Goal: Navigation & Orientation: Find specific page/section

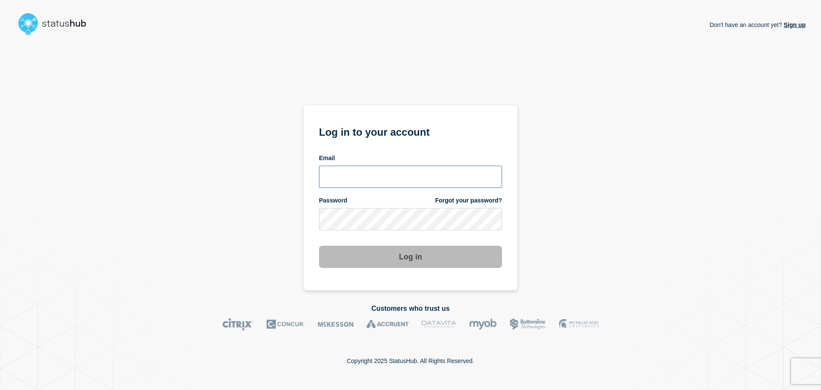
type input "samantha.bates@conexon.us"
click at [417, 258] on button "Log in" at bounding box center [410, 257] width 183 height 22
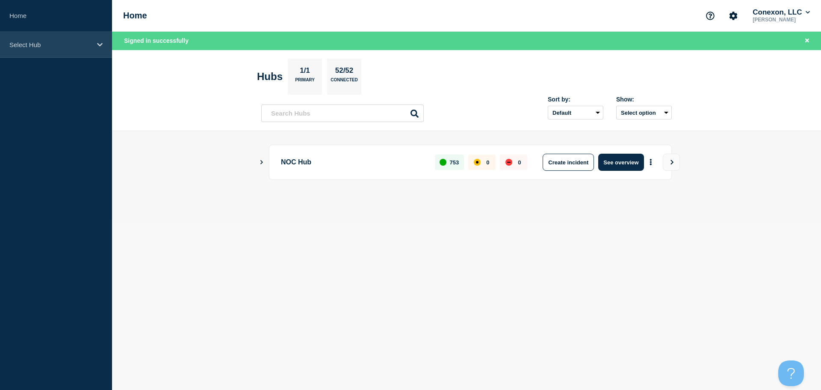
click at [92, 44] on div "Select Hub" at bounding box center [56, 45] width 112 height 26
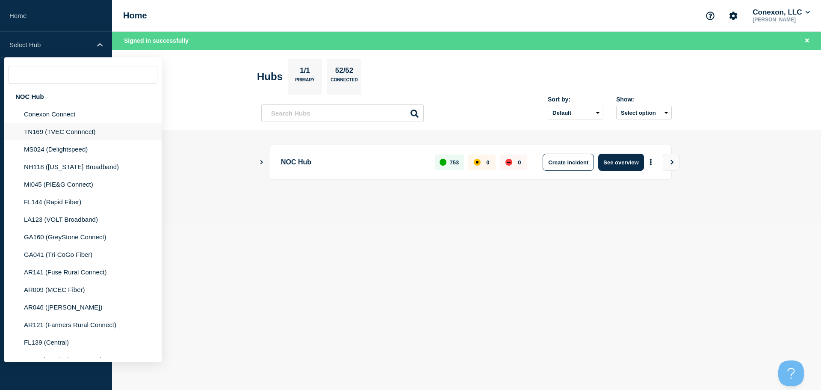
click at [75, 140] on li "TN169 (TVEC Connnect)" at bounding box center [82, 149] width 157 height 18
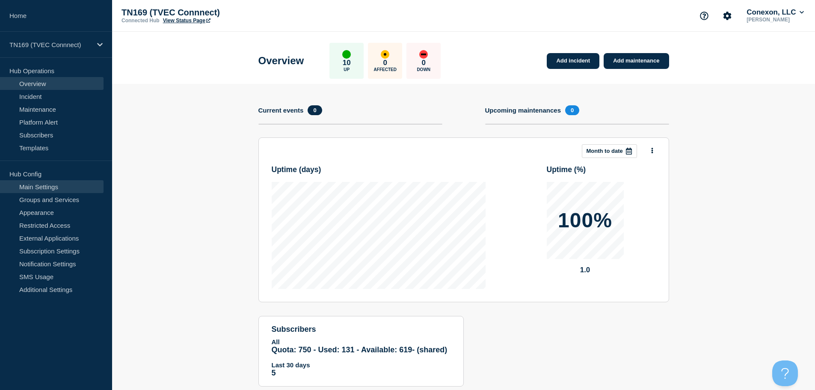
click at [48, 187] on link "Main Settings" at bounding box center [52, 186] width 104 height 13
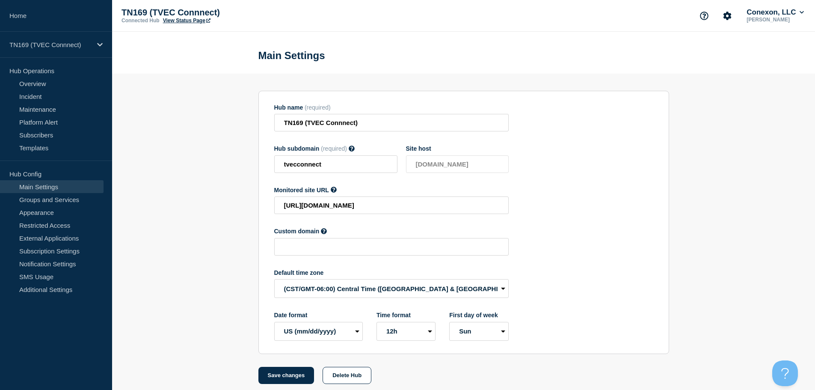
click at [187, 19] on link "View Status Page" at bounding box center [186, 21] width 47 height 6
click at [89, 45] on p "TN169 (TVEC Connnect)" at bounding box center [50, 44] width 82 height 7
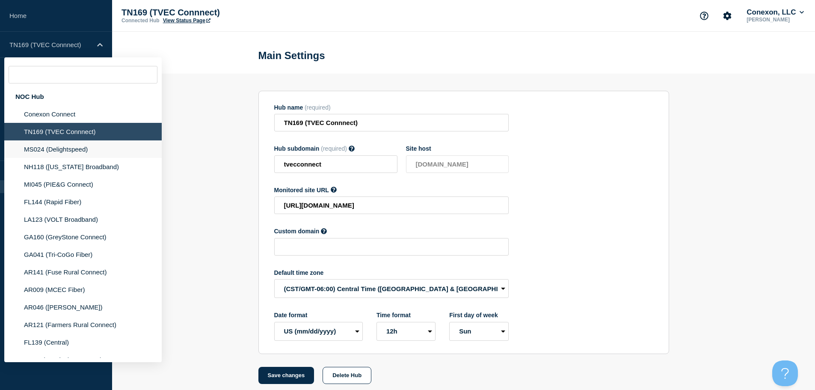
click at [81, 158] on li "MS024 (Delightspeed)" at bounding box center [82, 167] width 157 height 18
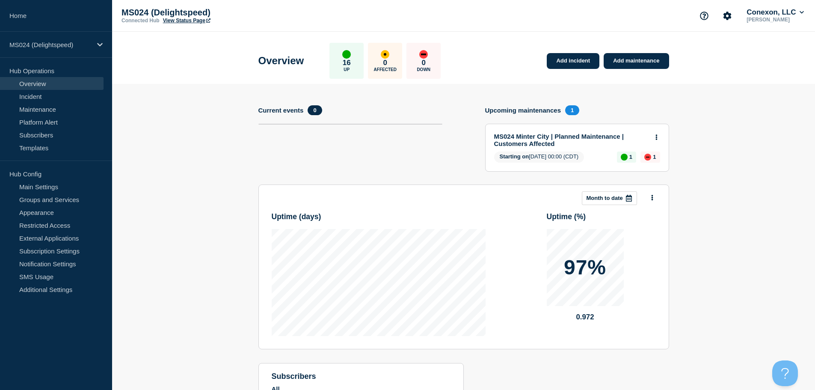
click at [181, 21] on link "View Status Page" at bounding box center [186, 21] width 47 height 6
click at [99, 46] on icon at bounding box center [100, 45] width 6 height 6
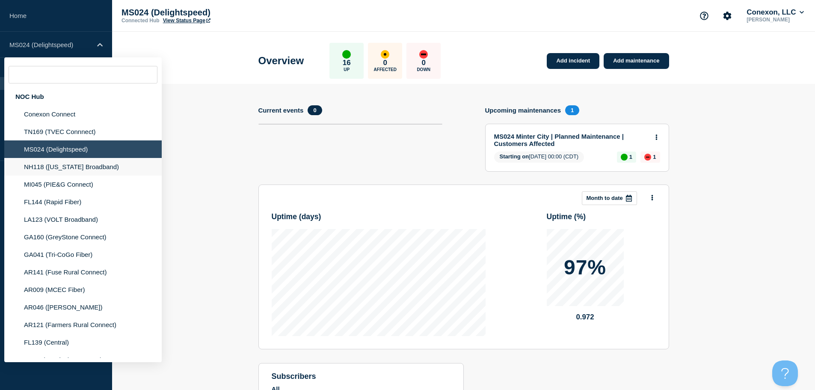
click at [75, 175] on li "NH118 (New Hampshire Broadband)" at bounding box center [82, 184] width 157 height 18
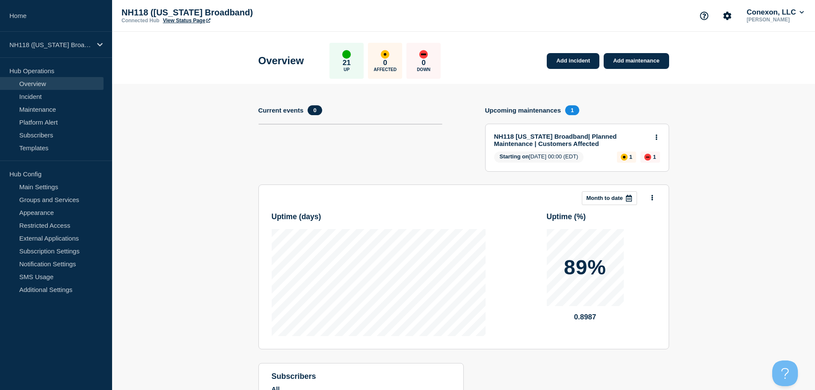
click at [194, 20] on link "View Status Page" at bounding box center [186, 21] width 47 height 6
click at [91, 48] on p "NH118 (New Hampshire Broadband)" at bounding box center [50, 44] width 82 height 7
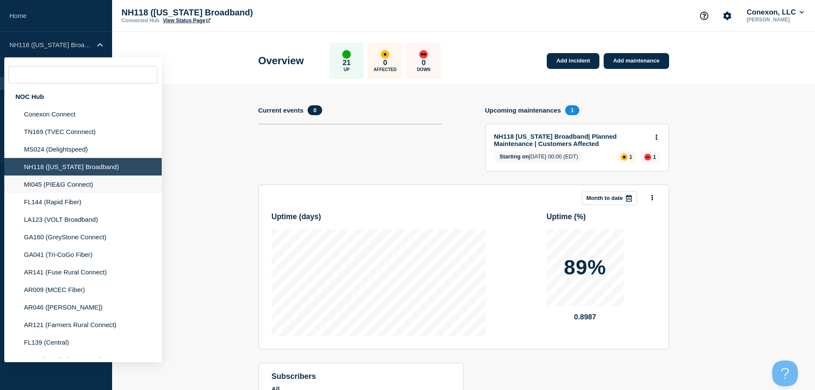
click at [86, 193] on li "MI045 (PIE&G Connect)" at bounding box center [82, 202] width 157 height 18
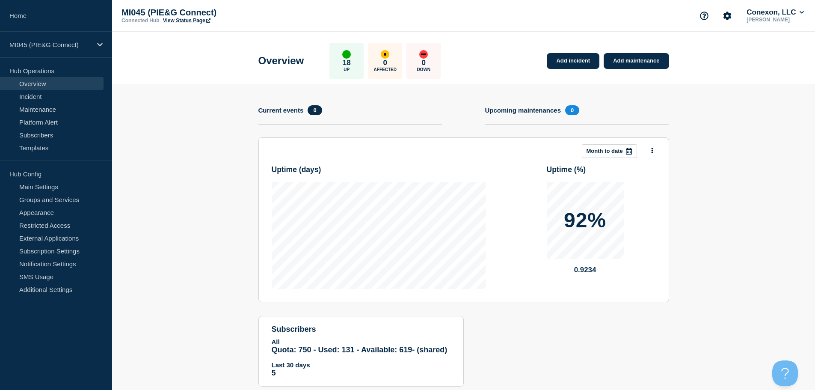
click at [193, 22] on link "View Status Page" at bounding box center [186, 21] width 47 height 6
click at [106, 42] on div "MI045 (PIE&G Connect)" at bounding box center [56, 45] width 112 height 26
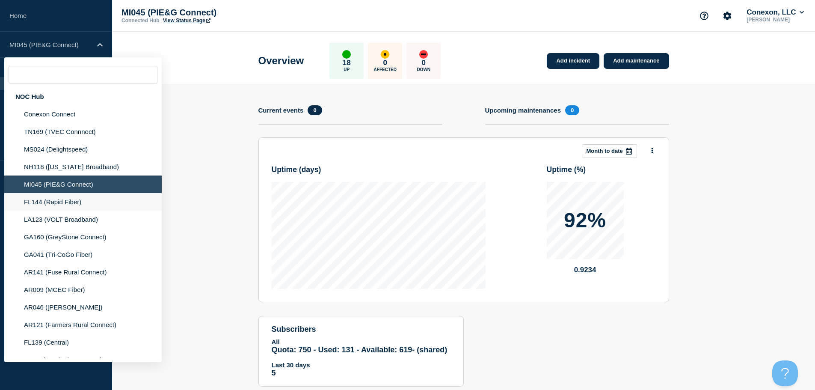
click at [71, 210] on li "FL144 (Rapid Fiber)" at bounding box center [82, 219] width 157 height 18
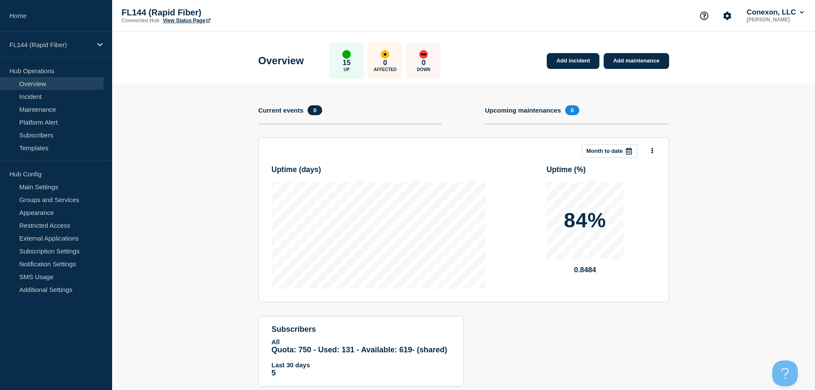
click at [293, 41] on div "Overview 15 Up 0 Affected 0 Down Add incident Add maintenance" at bounding box center [464, 58] width 430 height 52
click at [185, 22] on link "View Status Page" at bounding box center [186, 21] width 47 height 6
click at [75, 38] on div "FL144 (Rapid Fiber)" at bounding box center [56, 45] width 112 height 26
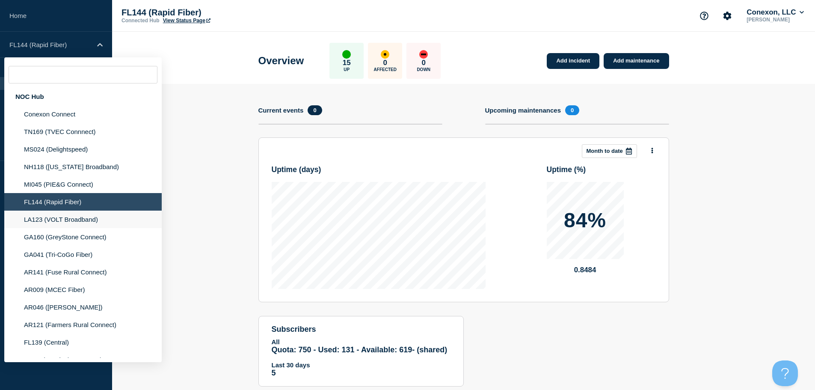
click at [95, 228] on li "LA123 (VOLT Broadband)" at bounding box center [82, 237] width 157 height 18
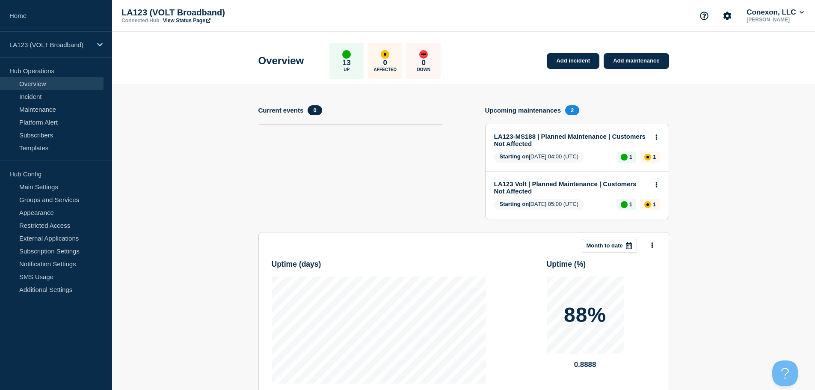
click at [196, 59] on header "Overview 13 Up 0 Affected 0 Down Add incident Add maintenance" at bounding box center [463, 58] width 703 height 52
click at [195, 21] on link "View Status Page" at bounding box center [186, 21] width 47 height 6
click at [65, 46] on p "LA123 (VOLT Broadband)" at bounding box center [50, 44] width 82 height 7
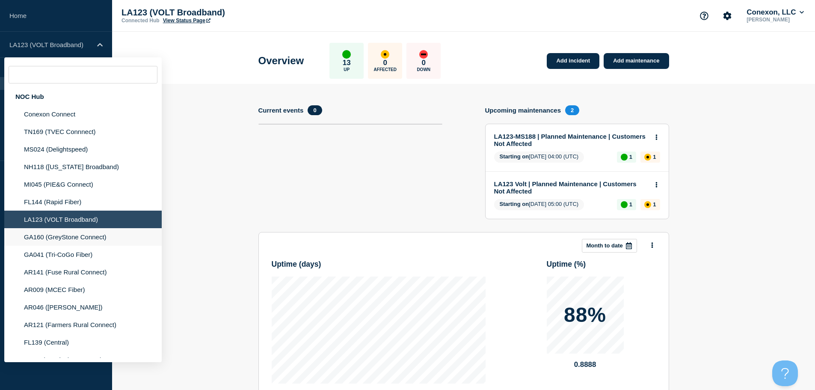
click at [62, 246] on li "GA160 (GreyStone Connect)" at bounding box center [82, 255] width 157 height 18
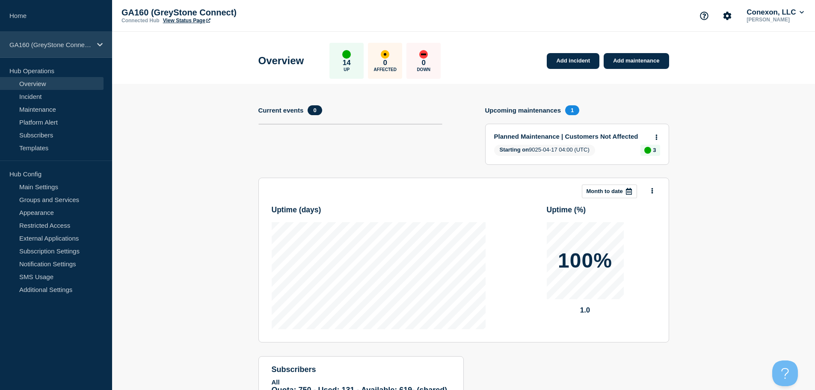
click at [76, 39] on div "GA160 (GreyStone Connect)" at bounding box center [56, 45] width 112 height 26
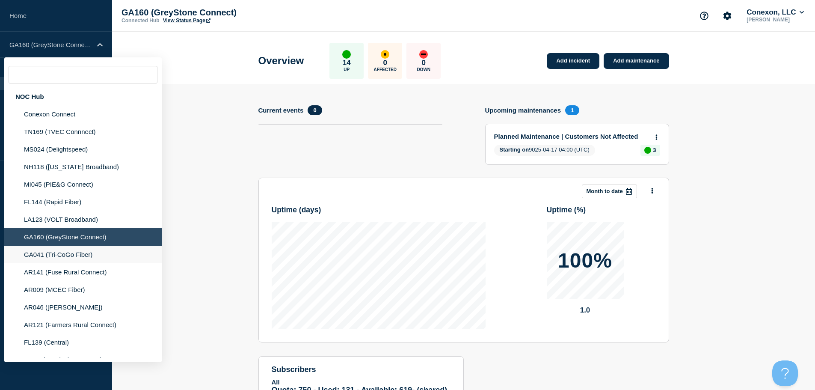
click at [81, 263] on li "GA041 (Tri-CoGo Fiber)" at bounding box center [82, 272] width 157 height 18
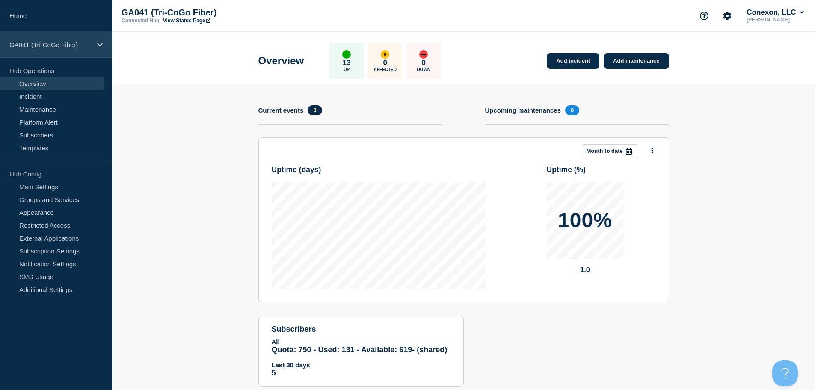
click at [81, 43] on p "GA041 (Tri-CoGo Fiber)" at bounding box center [50, 44] width 82 height 7
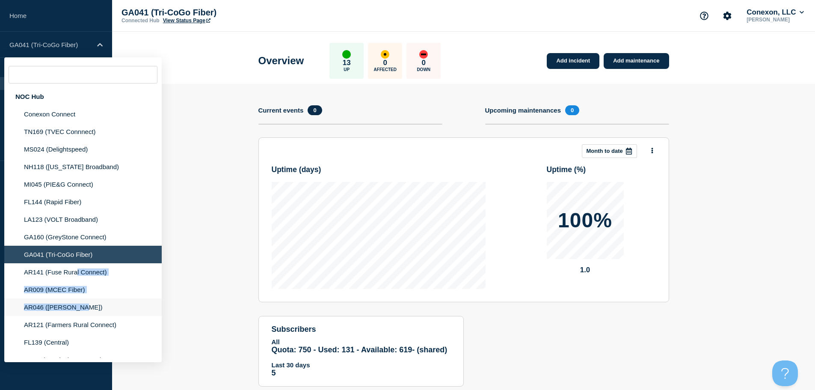
drag, startPoint x: 77, startPoint y: 273, endPoint x: 77, endPoint y: 309, distance: 36.4
click at [104, 316] on li "AR046 (Petit Jean Fiber)" at bounding box center [82, 325] width 157 height 18
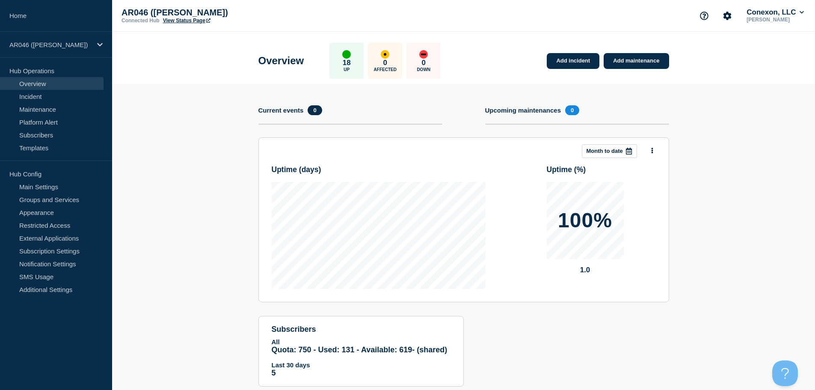
click at [190, 21] on link "View Status Page" at bounding box center [186, 21] width 47 height 6
click at [69, 43] on p "AR046 (Petit Jean Fiber)" at bounding box center [50, 44] width 82 height 7
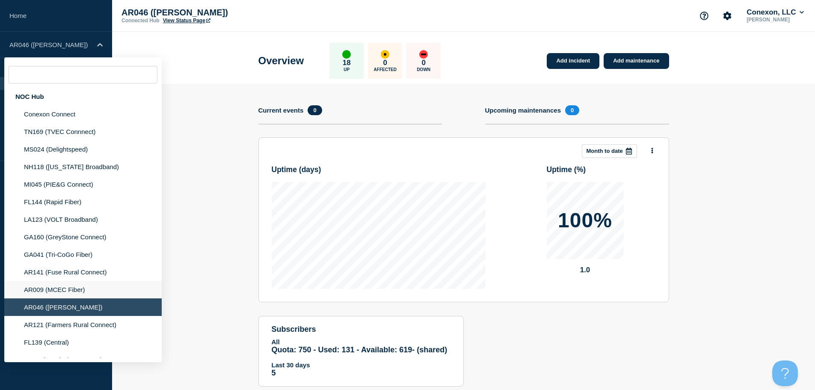
drag, startPoint x: 72, startPoint y: 324, endPoint x: 70, endPoint y: 290, distance: 34.3
click at [72, 333] on li "AR121 (Farmers Rural Connect)" at bounding box center [82, 342] width 157 height 18
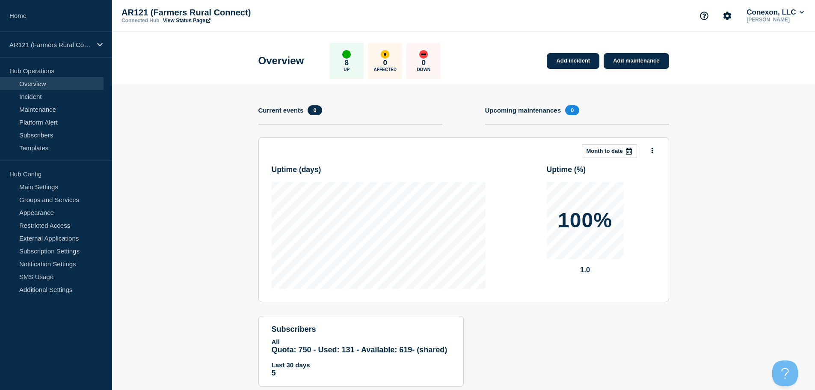
click at [179, 21] on link "View Status Page" at bounding box center [186, 21] width 47 height 6
click at [69, 37] on div "AR121 (Farmers Rural Connect)" at bounding box center [56, 45] width 112 height 26
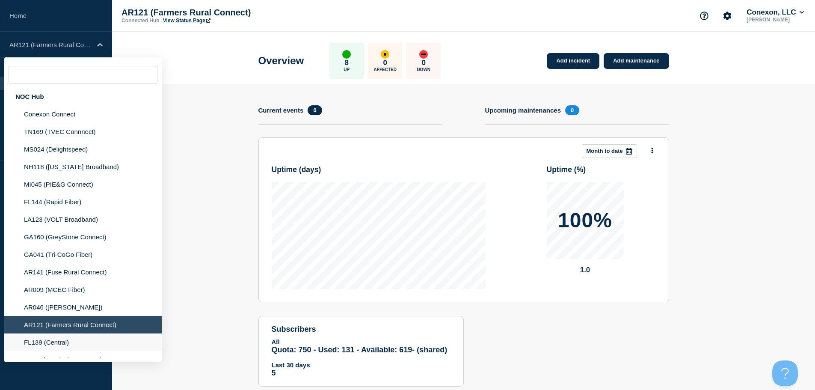
click at [68, 351] on li "FL139 (Central)" at bounding box center [82, 360] width 157 height 18
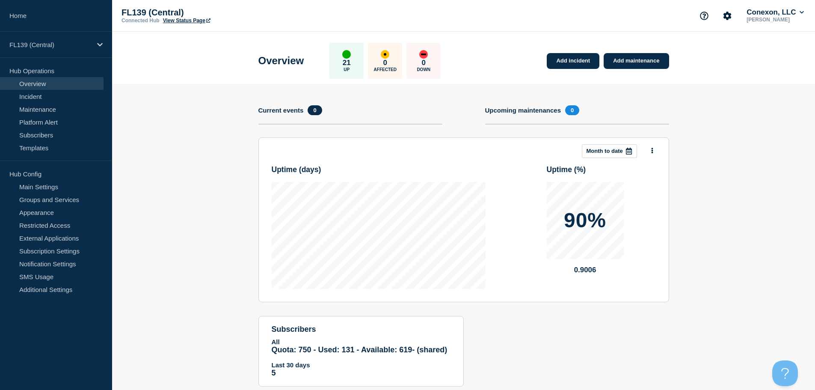
click at [178, 105] on section "Add incident Add maintenance Current events 0 Upcoming maintenances 0 This mont…" at bounding box center [463, 241] width 703 height 315
click at [191, 20] on link "View Status Page" at bounding box center [186, 21] width 47 height 6
click at [104, 50] on div "FL139 (Central)" at bounding box center [56, 45] width 112 height 26
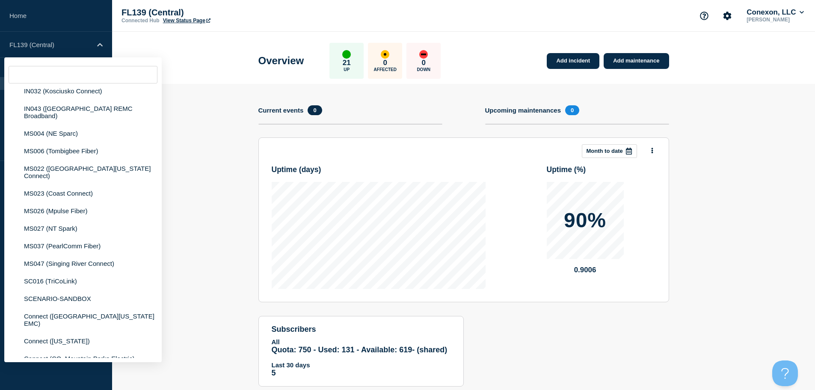
scroll to position [280, 0]
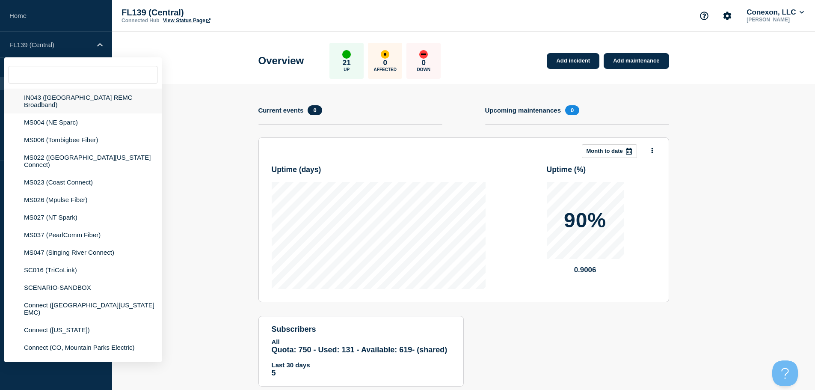
click at [86, 113] on li "IN043 (Steuben County REMC Broadband)" at bounding box center [82, 122] width 157 height 18
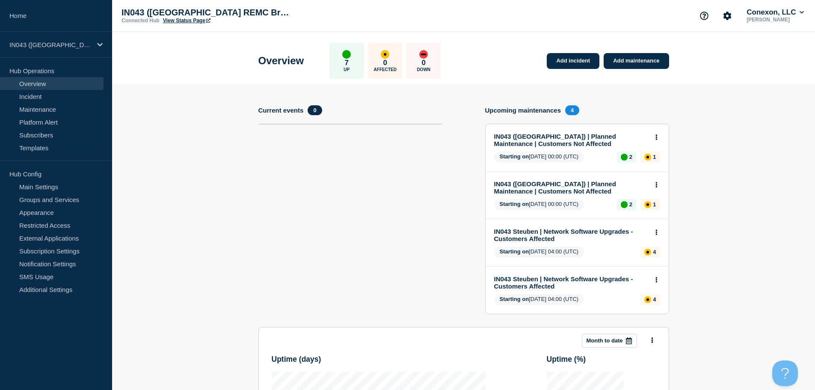
click at [198, 22] on link "View Status Page" at bounding box center [186, 21] width 47 height 6
click at [100, 47] on icon at bounding box center [100, 45] width 6 height 6
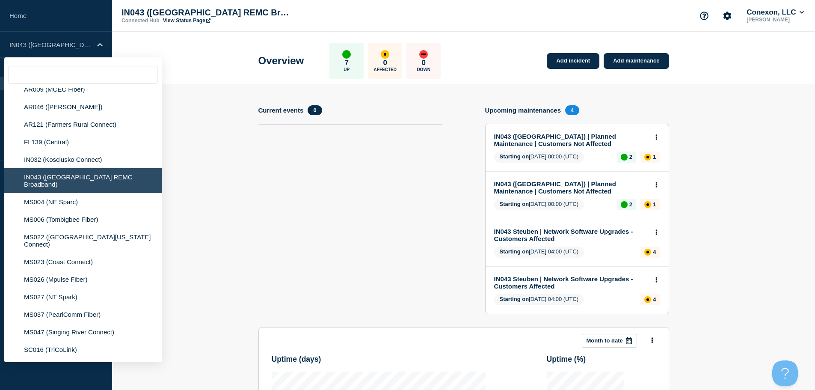
scroll to position [216, 0]
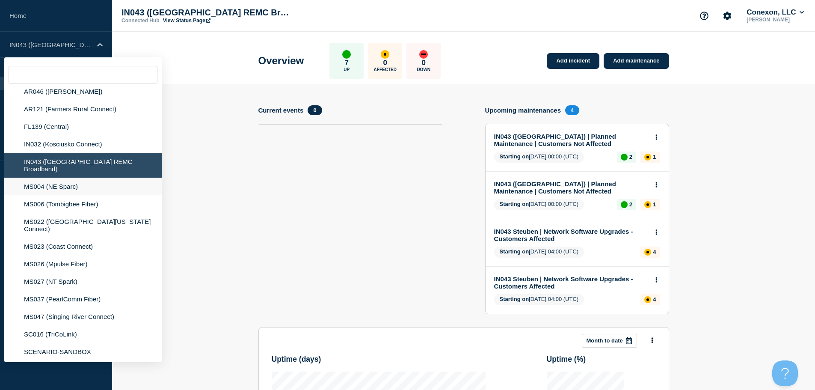
click at [129, 195] on li "MS004 (NE Sparc)" at bounding box center [82, 204] width 157 height 18
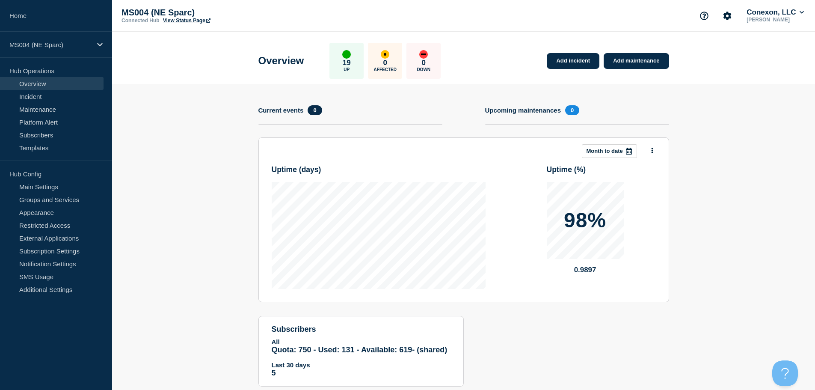
click at [187, 21] on link "View Status Page" at bounding box center [186, 21] width 47 height 6
click at [95, 48] on div "MS004 (NE Sparc)" at bounding box center [56, 45] width 112 height 26
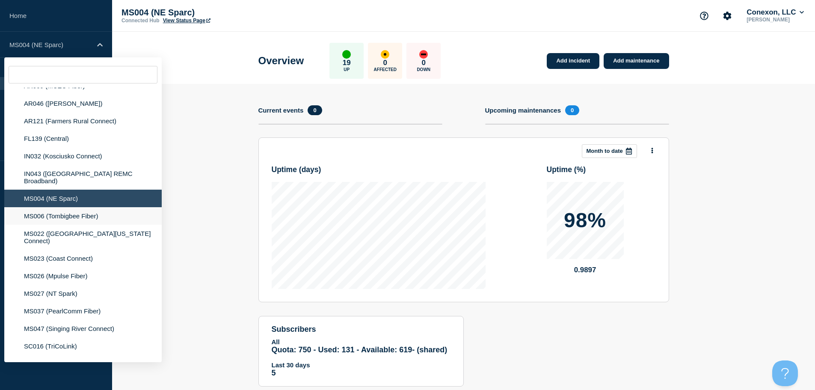
scroll to position [214, 0]
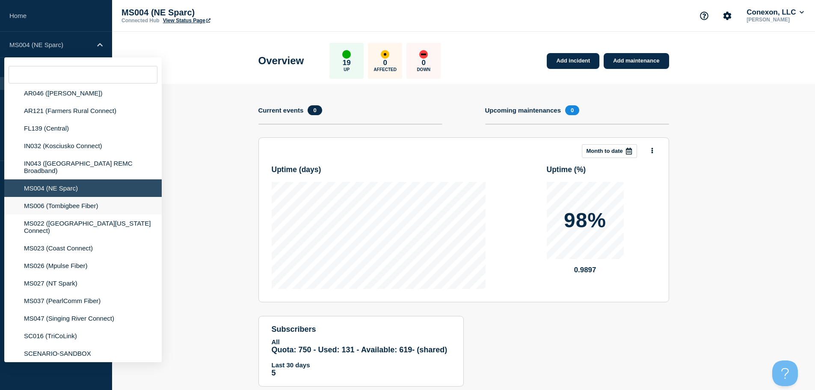
click at [110, 214] on li "MS006 (Tombigbee Fiber)" at bounding box center [82, 226] width 157 height 25
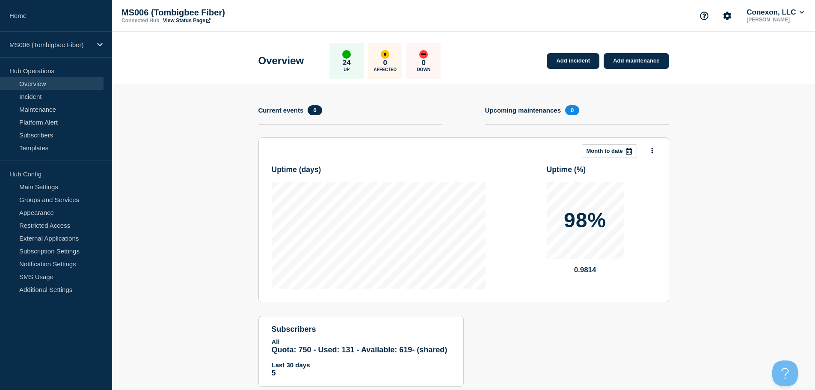
click at [178, 21] on link "View Status Page" at bounding box center [186, 21] width 47 height 6
click at [93, 36] on div "MS006 (Tombigbee Fiber)" at bounding box center [56, 45] width 112 height 26
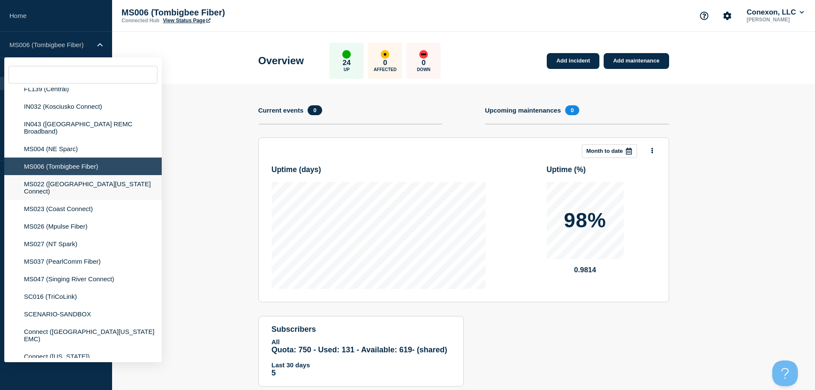
scroll to position [257, 0]
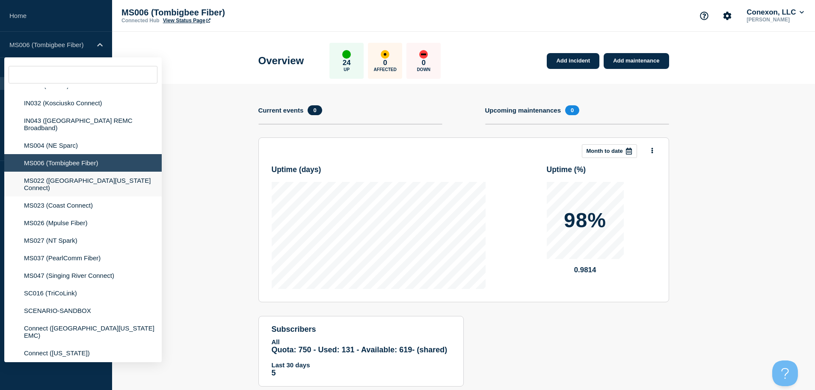
click at [126, 196] on li "MS022 (East Mississippi Connect)" at bounding box center [82, 205] width 157 height 18
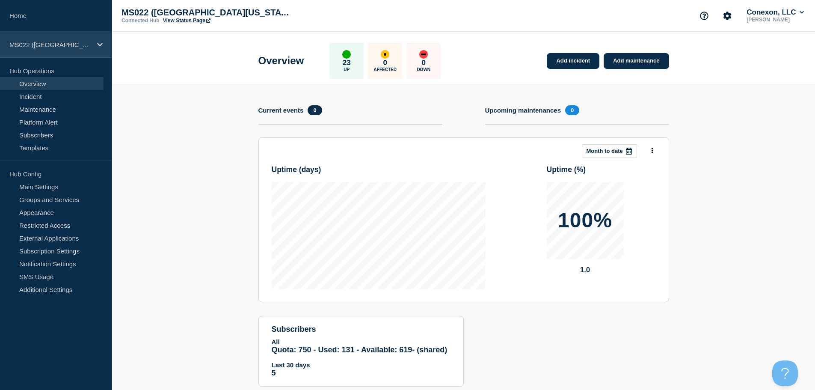
click at [78, 50] on div "MS022 (East Mississippi Connect)" at bounding box center [56, 45] width 112 height 26
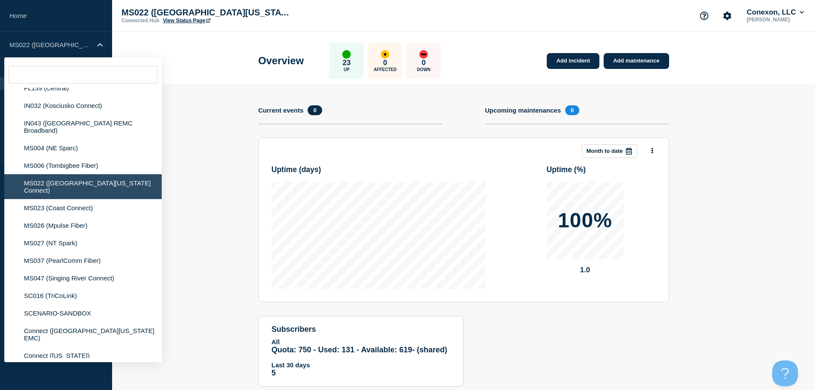
scroll to position [257, 0]
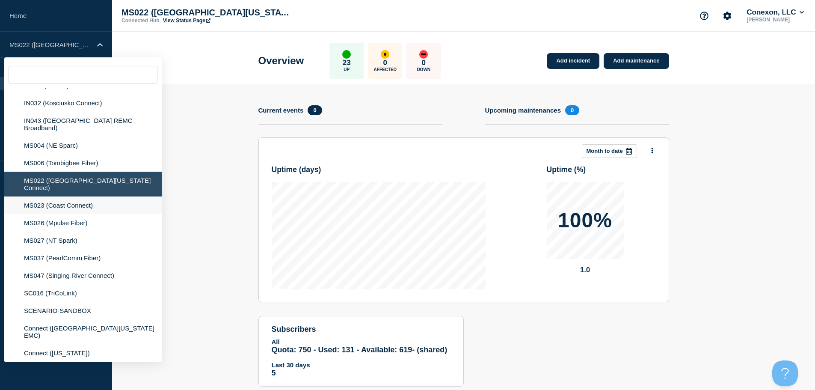
click at [99, 214] on li "MS023 (Coast Connect)" at bounding box center [82, 223] width 157 height 18
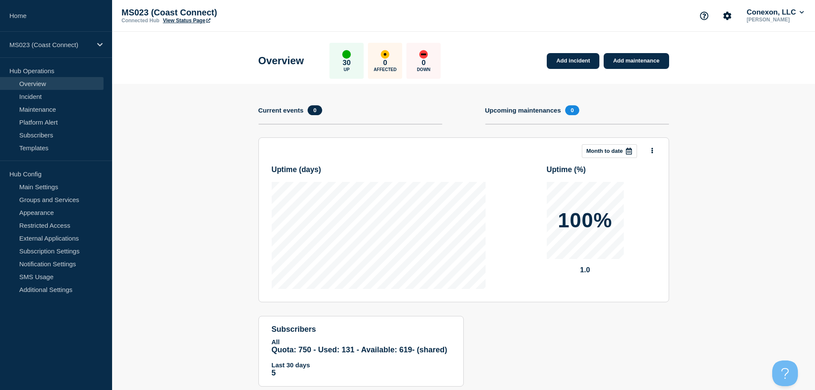
click at [175, 21] on link "View Status Page" at bounding box center [186, 21] width 47 height 6
click at [75, 48] on div "MS023 (Coast Connect)" at bounding box center [56, 45] width 112 height 26
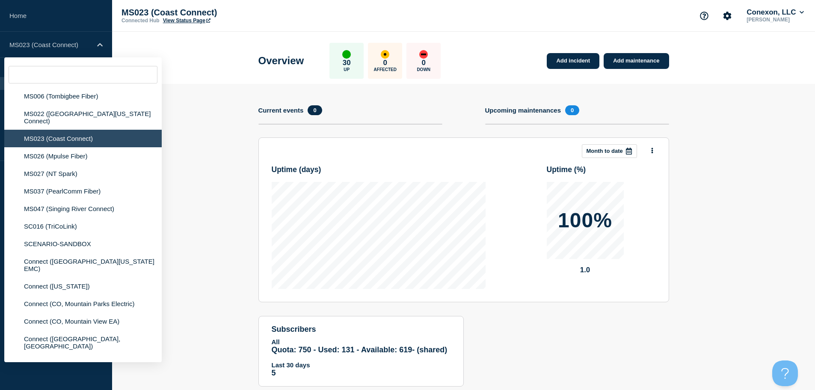
scroll to position [336, 0]
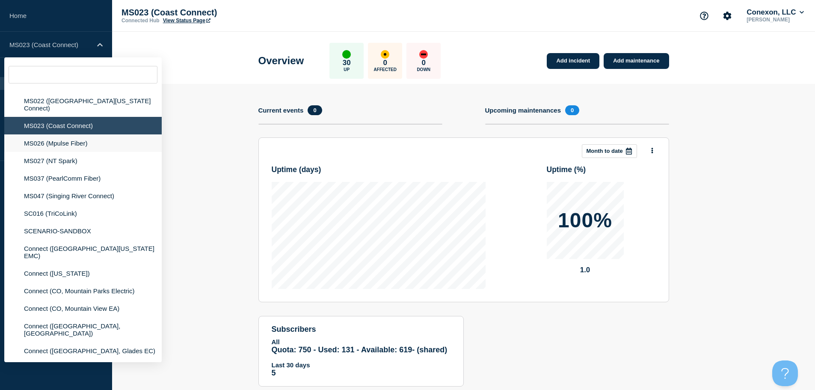
click at [105, 152] on li "MS026 (Mpulse Fiber)" at bounding box center [82, 161] width 157 height 18
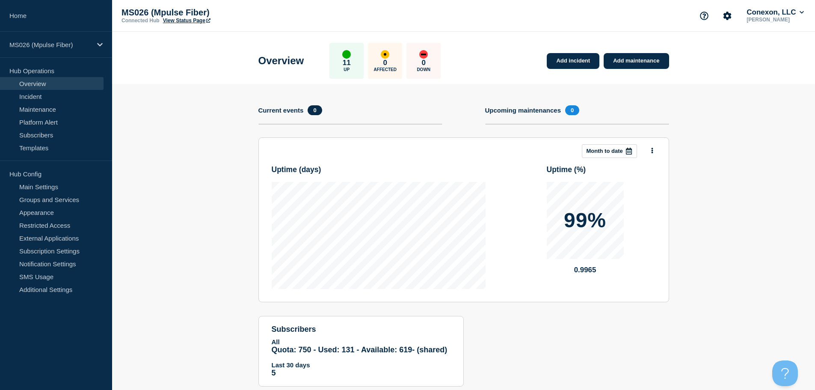
click at [174, 21] on link "View Status Page" at bounding box center [186, 21] width 47 height 6
click at [80, 44] on p "MS026 (Mpulse Fiber)" at bounding box center [50, 44] width 82 height 7
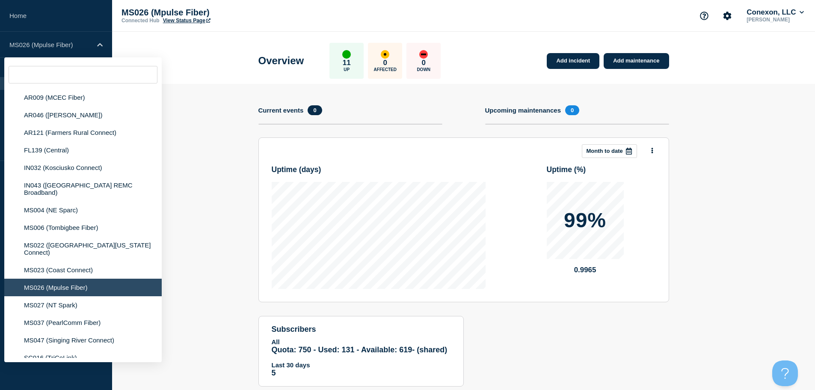
scroll to position [197, 0]
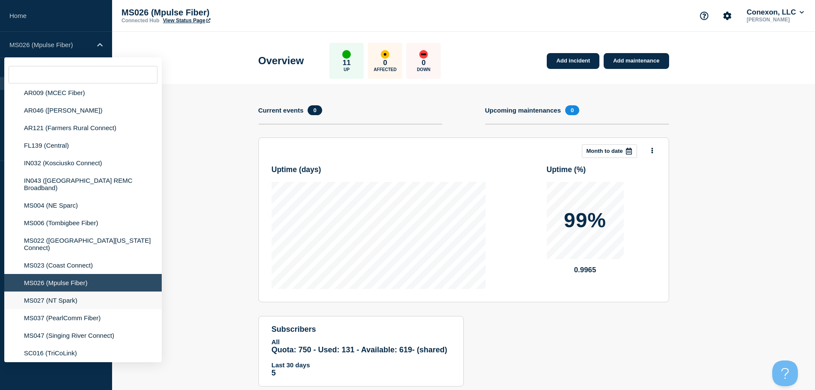
click at [86, 309] on li "MS027 (NT Spark)" at bounding box center [82, 318] width 157 height 18
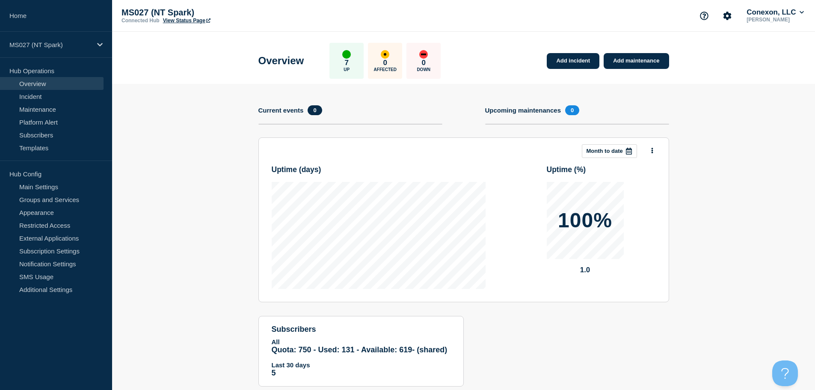
click at [193, 20] on link "View Status Page" at bounding box center [186, 21] width 47 height 6
click at [88, 46] on p "MS027 (NT Spark)" at bounding box center [50, 44] width 82 height 7
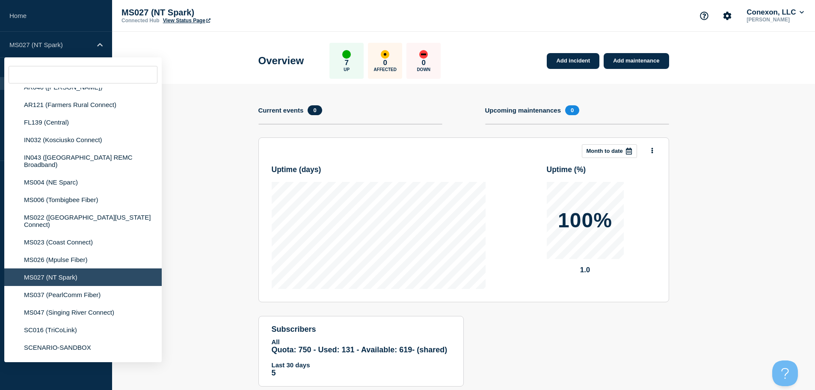
scroll to position [257, 0]
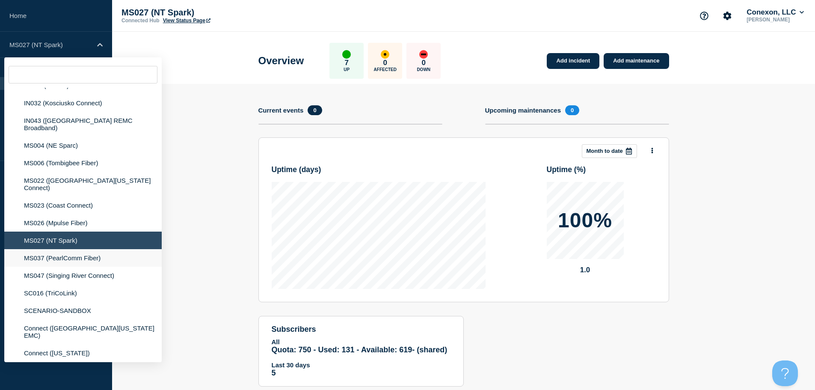
click at [99, 267] on li "MS037 (PearlComm Fiber)" at bounding box center [82, 276] width 157 height 18
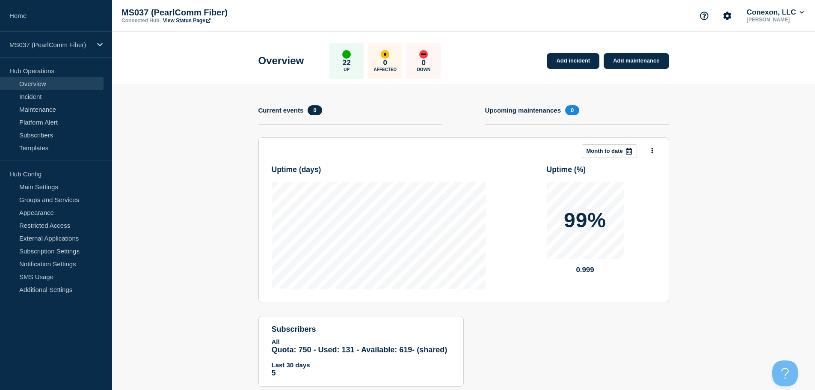
click at [190, 21] on link "View Status Page" at bounding box center [186, 21] width 47 height 6
click at [79, 45] on p "MS037 (PearlComm Fiber)" at bounding box center [50, 44] width 82 height 7
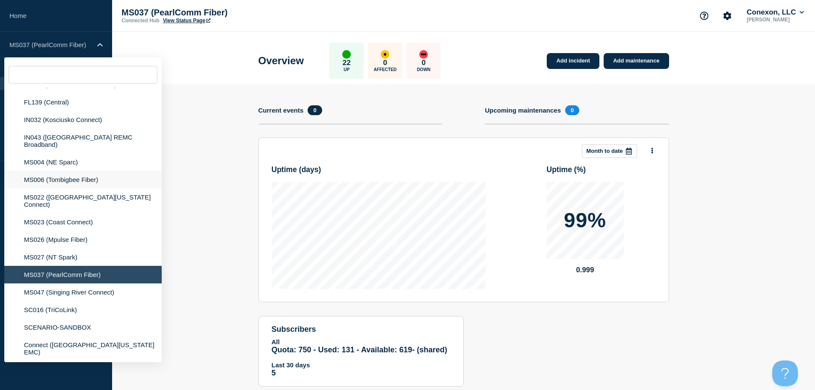
scroll to position [257, 0]
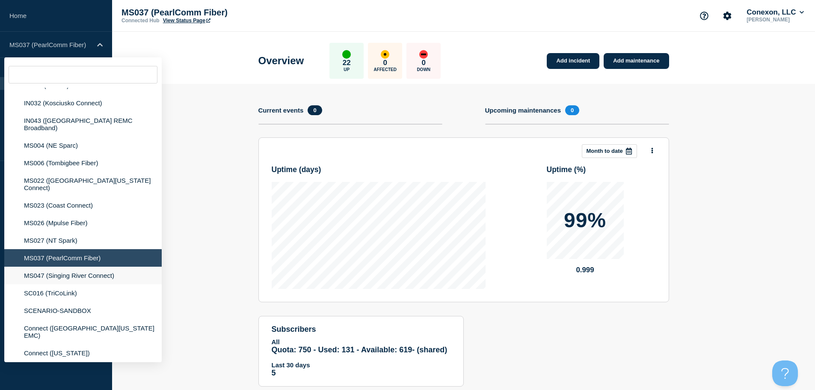
click at [114, 284] on li "MS047 (Singing River Connect)" at bounding box center [82, 293] width 157 height 18
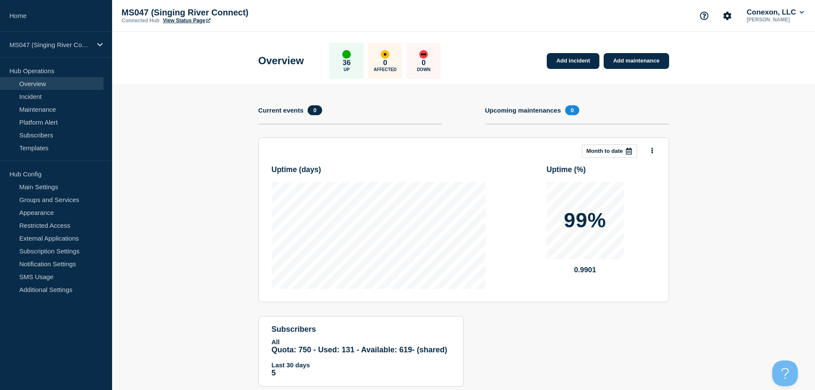
click at [188, 20] on link "View Status Page" at bounding box center [186, 21] width 47 height 6
click at [54, 43] on p "MS047 (Singing River Connect)" at bounding box center [50, 44] width 82 height 7
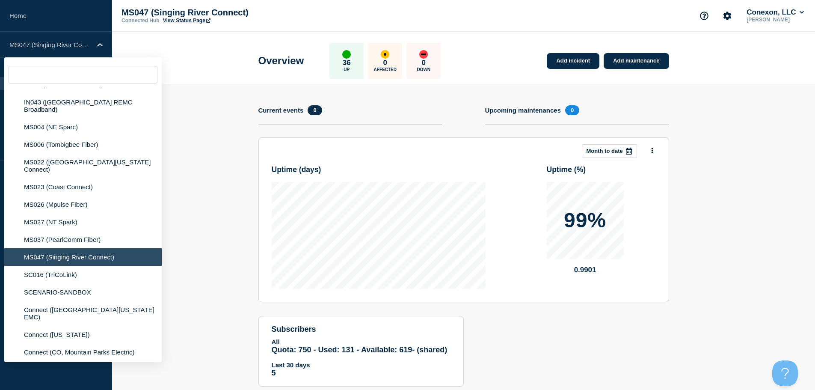
scroll to position [299, 0]
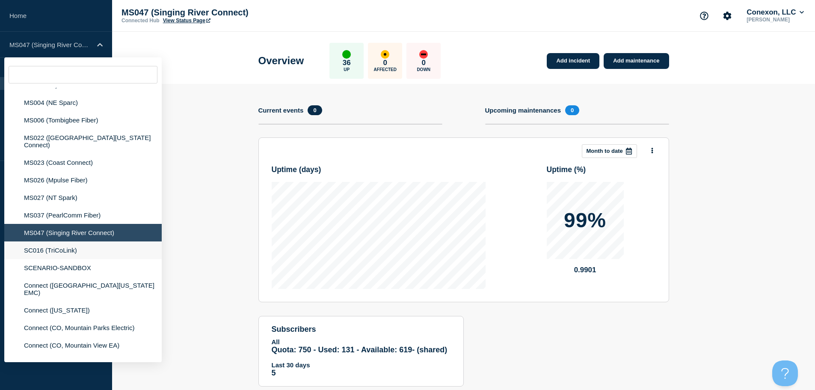
click at [123, 259] on li "SC016 (TriCoLink)" at bounding box center [82, 268] width 157 height 18
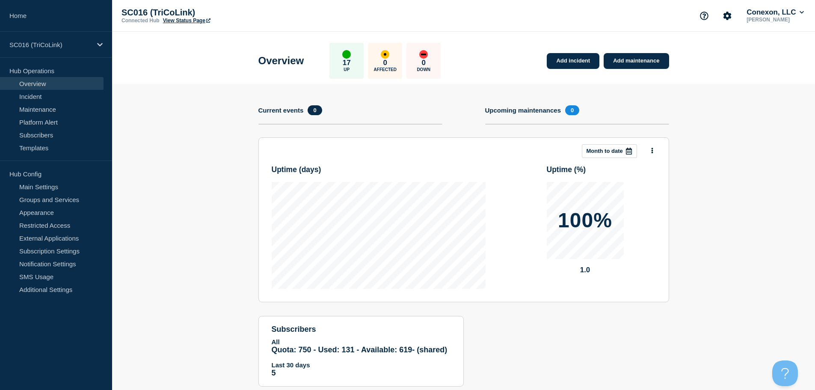
click at [190, 21] on link "View Status Page" at bounding box center [186, 21] width 47 height 6
click at [66, 52] on div "SC016 (TriCoLink)" at bounding box center [56, 45] width 112 height 26
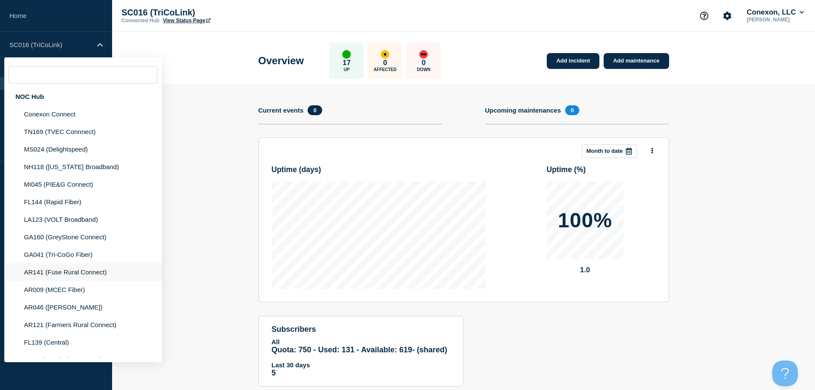
click at [62, 281] on li "AR141 (Fuse Rural Connect)" at bounding box center [82, 290] width 157 height 18
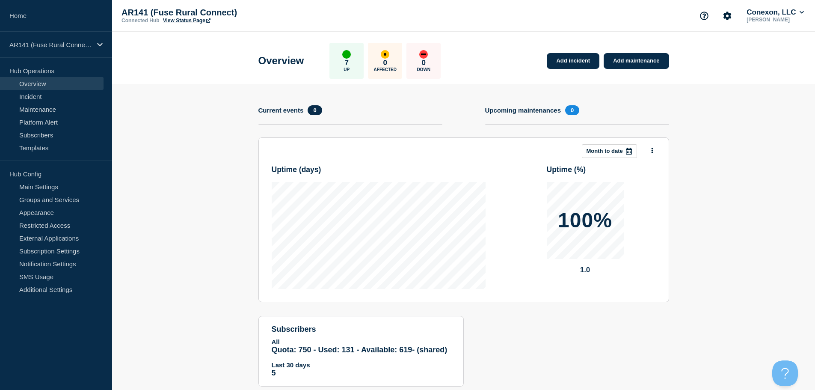
click at [180, 19] on link "View Status Page" at bounding box center [186, 21] width 47 height 6
